Goal: Check status

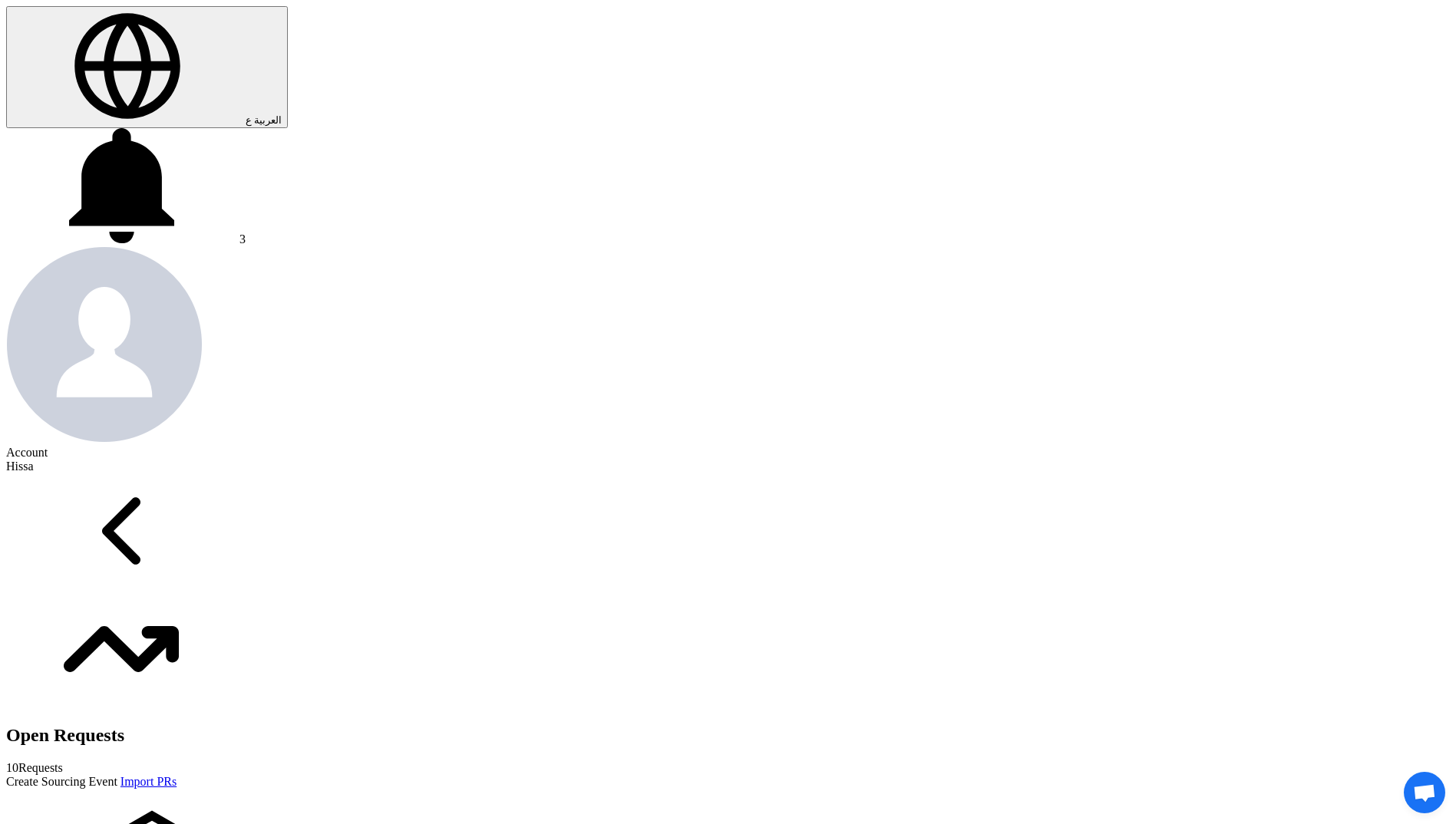
scroll to position [537, 0]
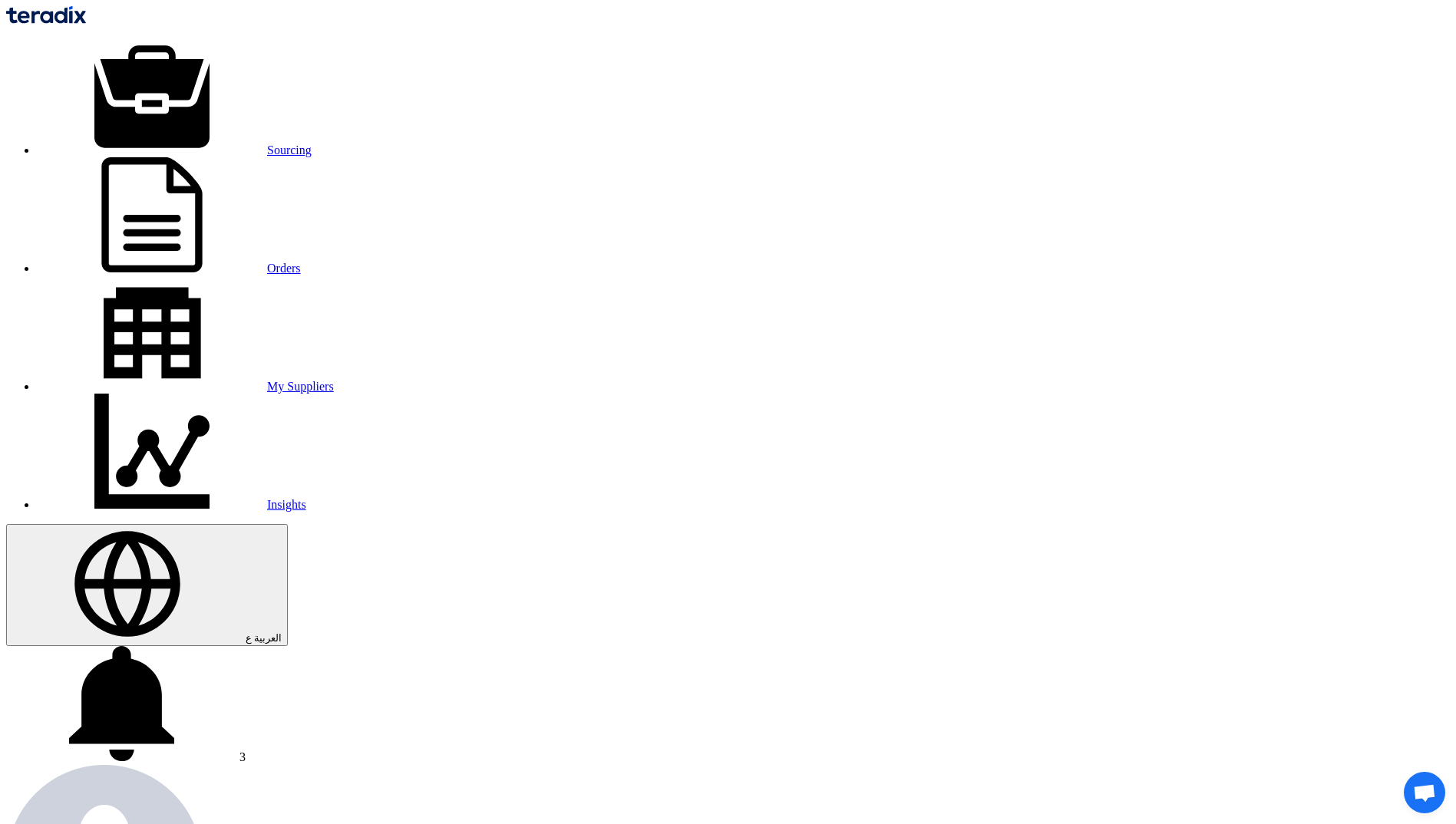
click at [312, 144] on link "Sourcing" at bounding box center [173, 150] width 275 height 13
